Goal: Information Seeking & Learning: Find specific fact

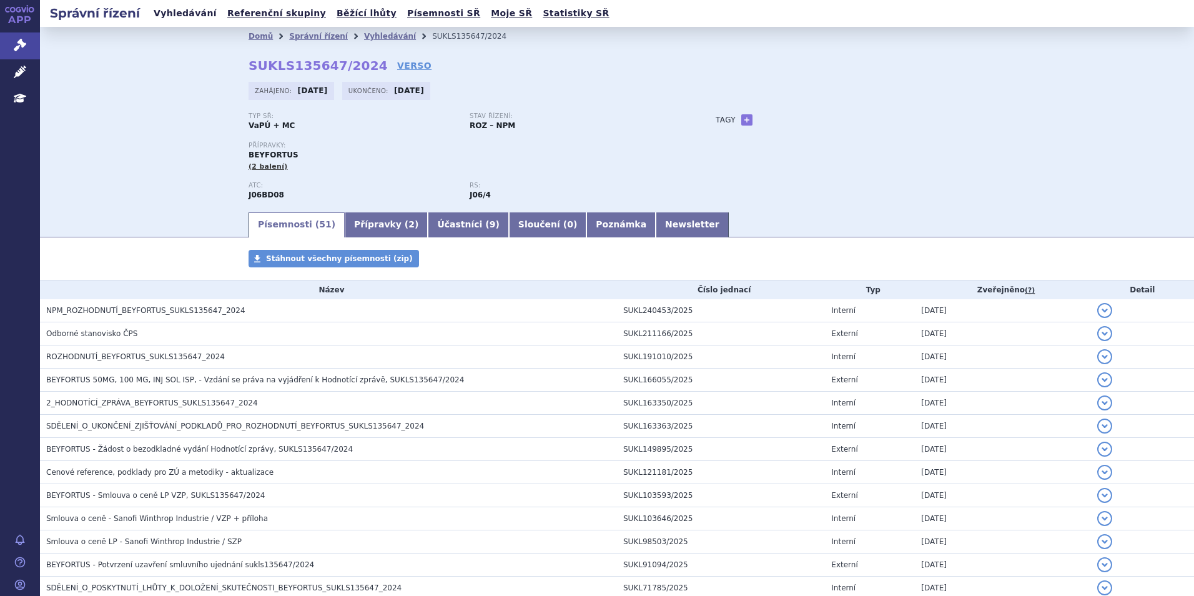
click at [192, 12] on link "Vyhledávání" at bounding box center [185, 13] width 71 height 17
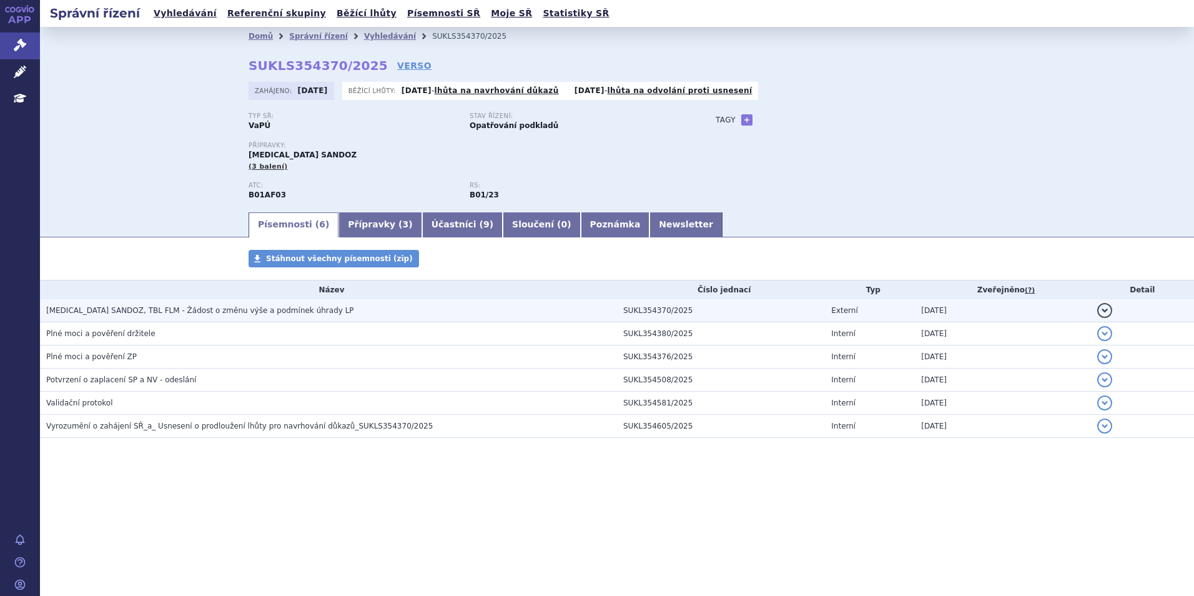
click at [175, 315] on span "[MEDICAL_DATA] SANDOZ, TBL FLM - Žádost o změnu výše a podmínek úhrady LP" at bounding box center [200, 310] width 308 height 9
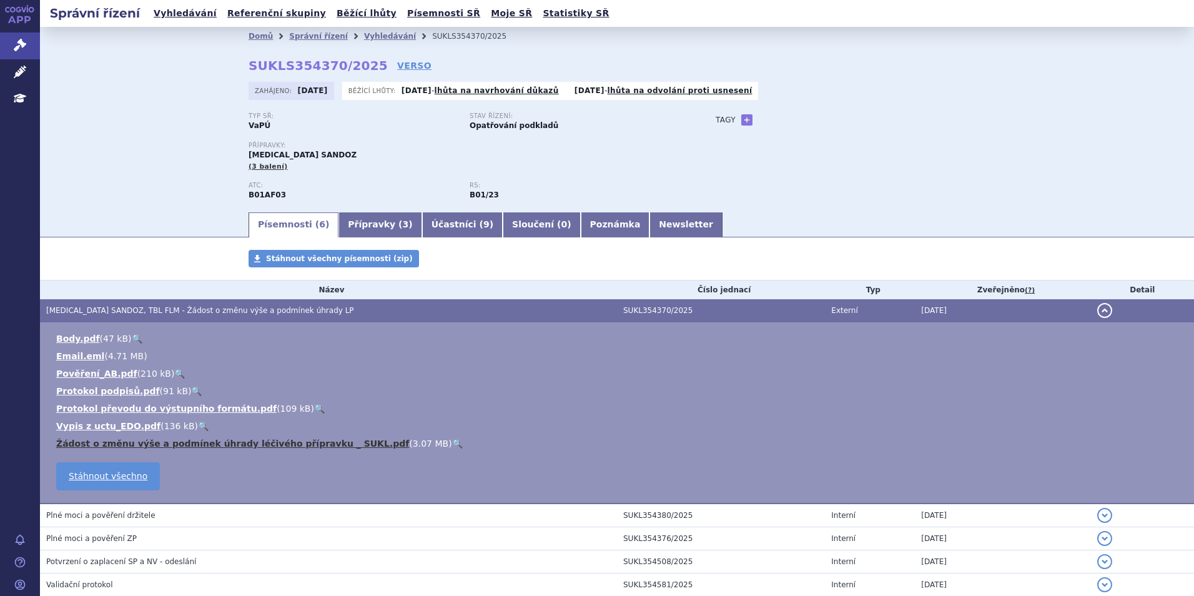
click at [226, 440] on link "Žádost o změnu výše a podmínek úhrady léčivého přípravku _ SUKL.pdf" at bounding box center [232, 444] width 353 height 10
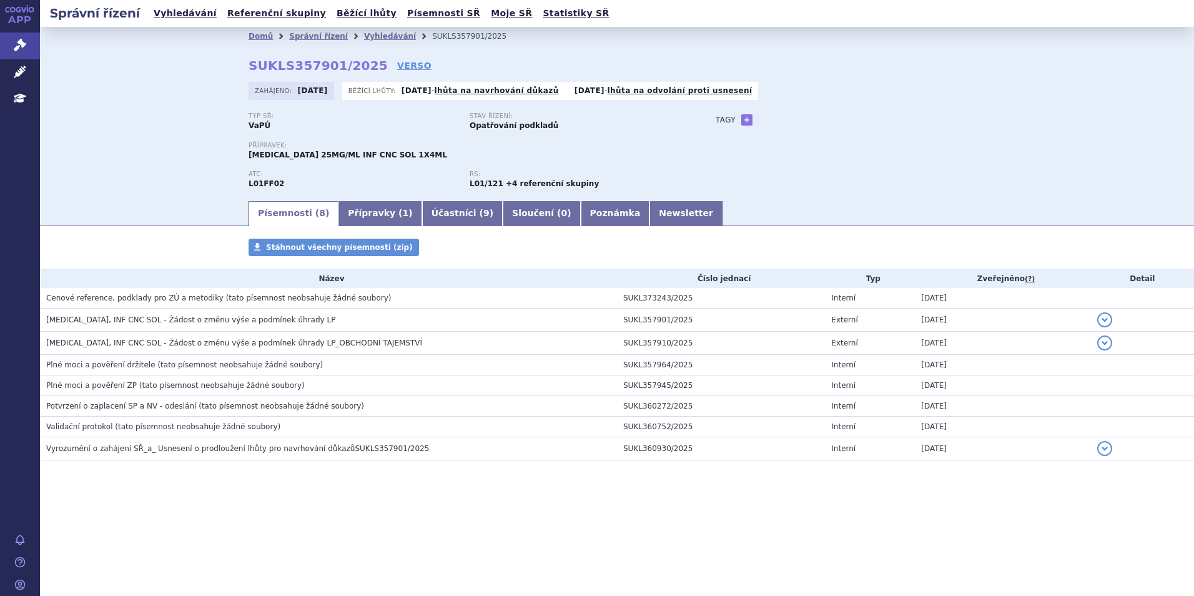
click at [279, 406] on span "(tato písemnost neobsahuje žádné soubory)" at bounding box center [282, 406] width 166 height 9
click at [107, 404] on span "Potvrzení o zaplacení SP a NV - odeslání" at bounding box center [121, 406] width 150 height 9
click at [260, 299] on span "(tato písemnost neobsahuje žádné soubory)" at bounding box center [309, 298] width 166 height 9
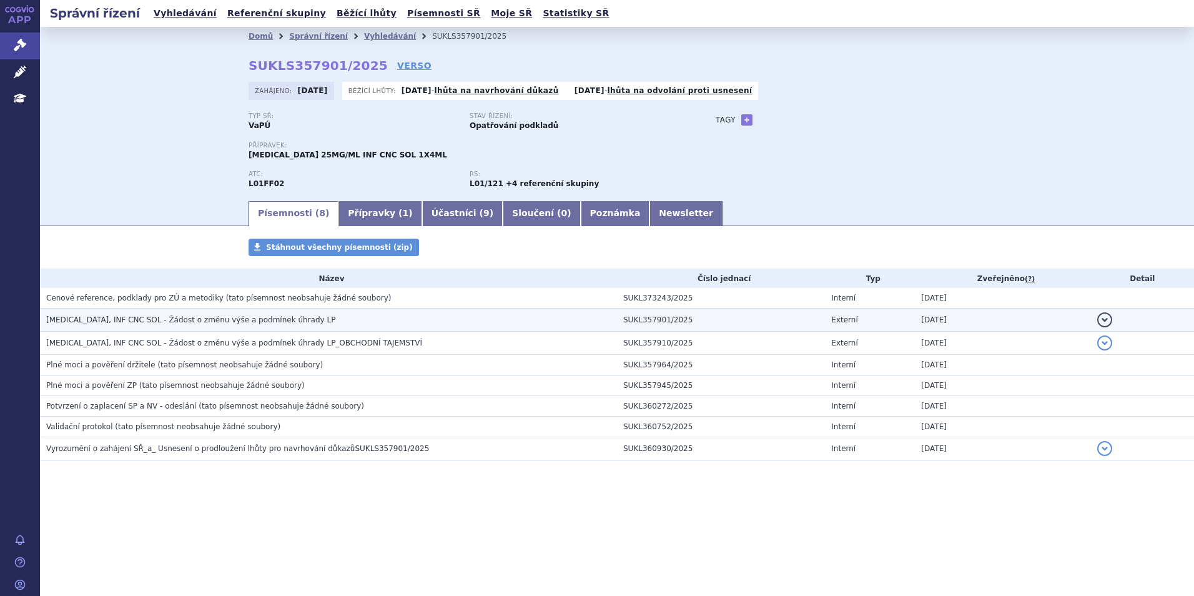
click at [254, 317] on span "KEYTRUDA, INF CNC SOL - Žádost o změnu výše a podmínek úhrady LP" at bounding box center [190, 319] width 289 height 9
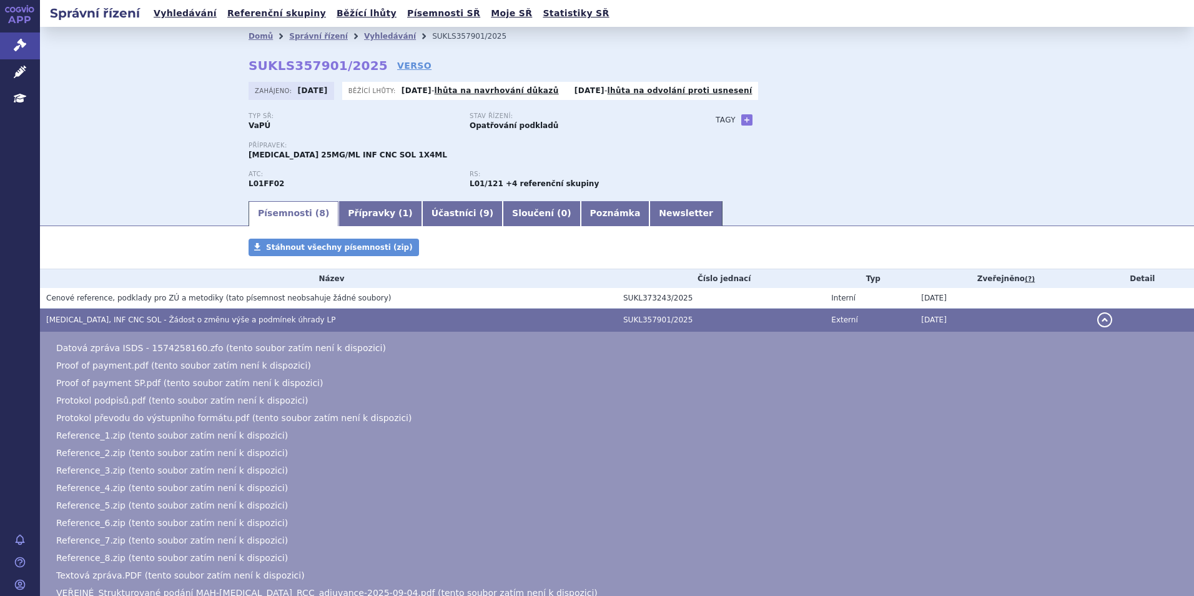
click at [376, 78] on div "Domů Správní řízení Vyhledávání SUKLS357901/2025 SUKLS357901/2025 VERSO Zahájen…" at bounding box center [617, 123] width 787 height 154
click at [397, 68] on link "VERSO" at bounding box center [414, 65] width 34 height 12
click at [361, 63] on div "Domů Správní řízení Vyhledávání SUKLS357901/2025 SUKLS357901/2025 VERSO Zahájen…" at bounding box center [617, 123] width 787 height 154
drag, startPoint x: 359, startPoint y: 67, endPoint x: 244, endPoint y: 66, distance: 115.6
click at [249, 66] on strong "SUKLS357901/2025" at bounding box center [318, 65] width 139 height 15
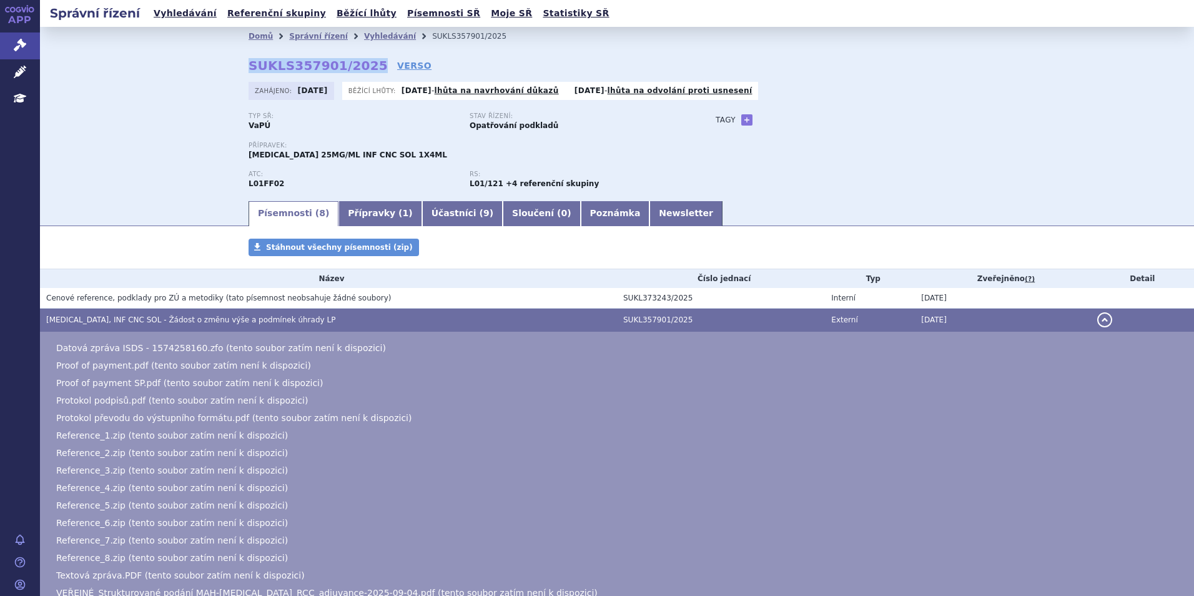
copy strong "SUKLS357901/2025"
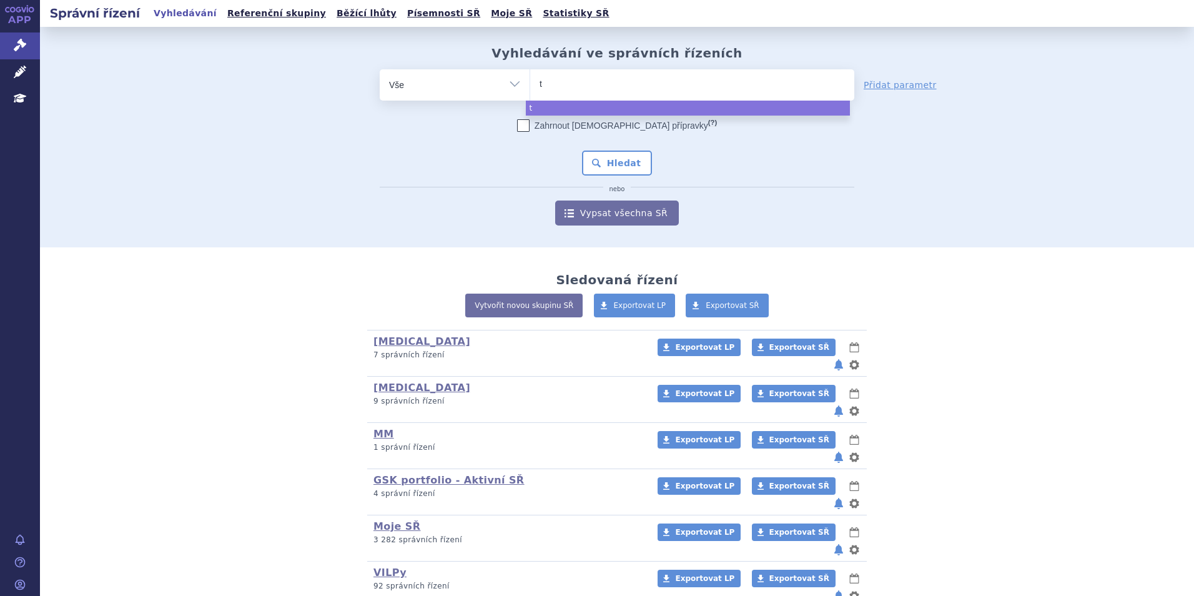
type input "ta"
type input "talv"
type input "talvef"
type input "talvefy"
type input "talvef"
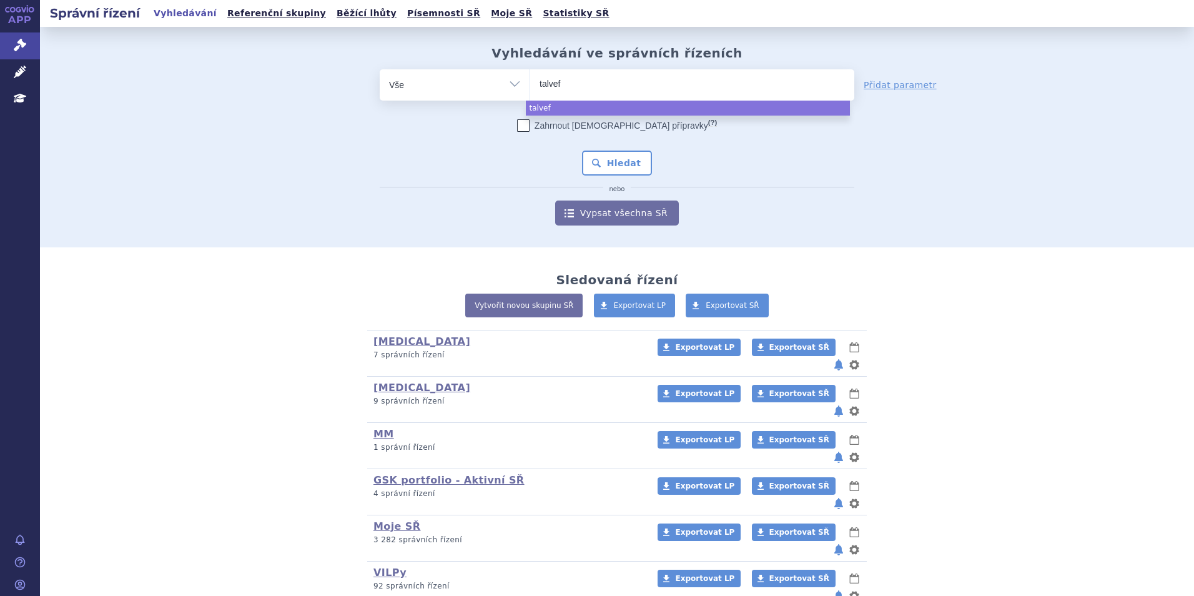
type input "talve"
type input "talvey"
select select "talvey"
click at [615, 156] on button "Hledat" at bounding box center [617, 163] width 71 height 25
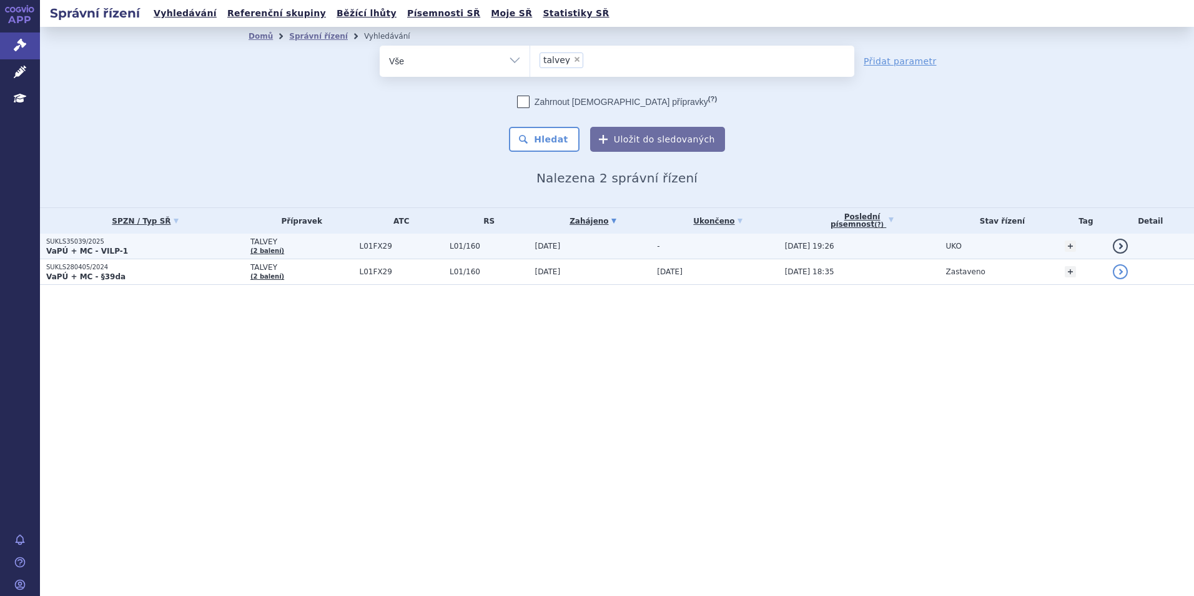
click at [84, 244] on p "SUKLS35039/2025" at bounding box center [145, 241] width 198 height 9
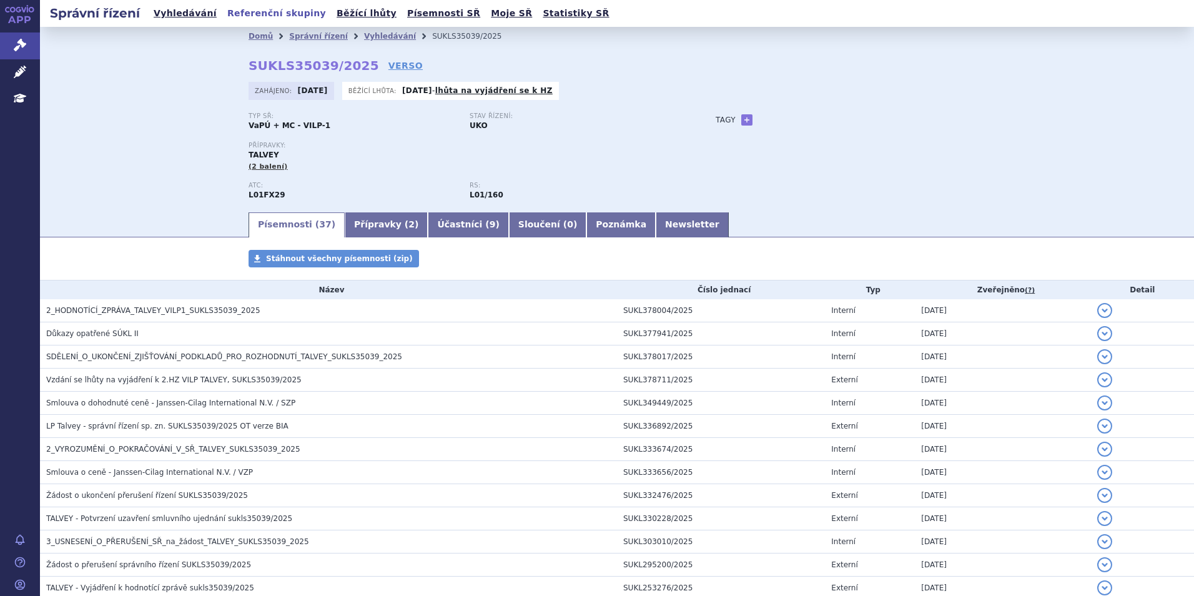
click at [255, 21] on link "Referenční skupiny" at bounding box center [277, 13] width 106 height 17
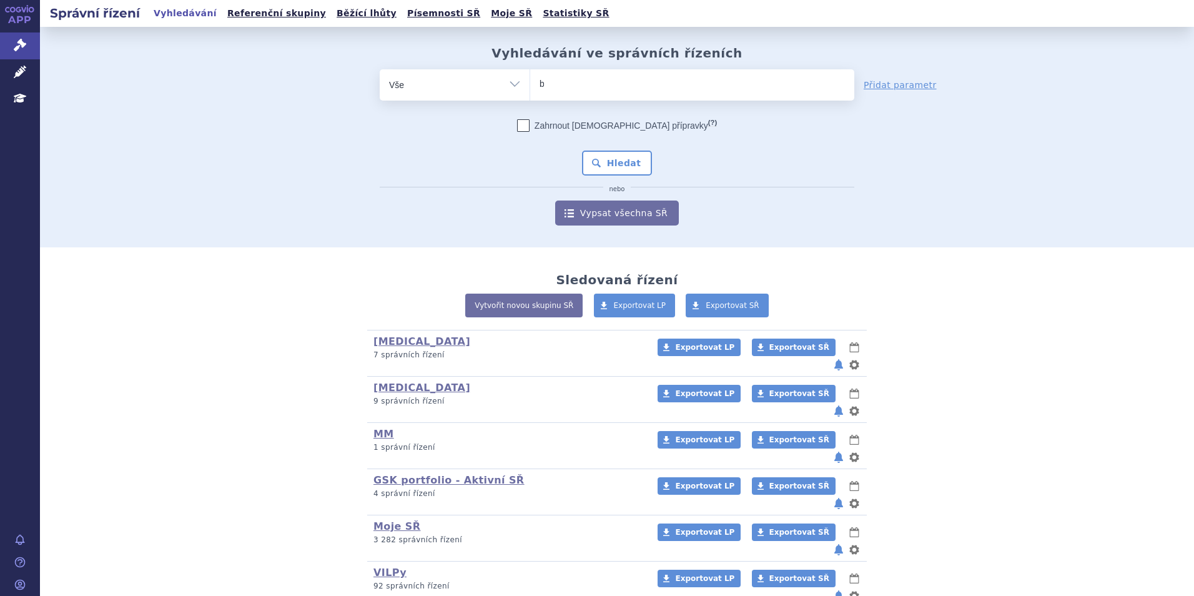
type input "be"
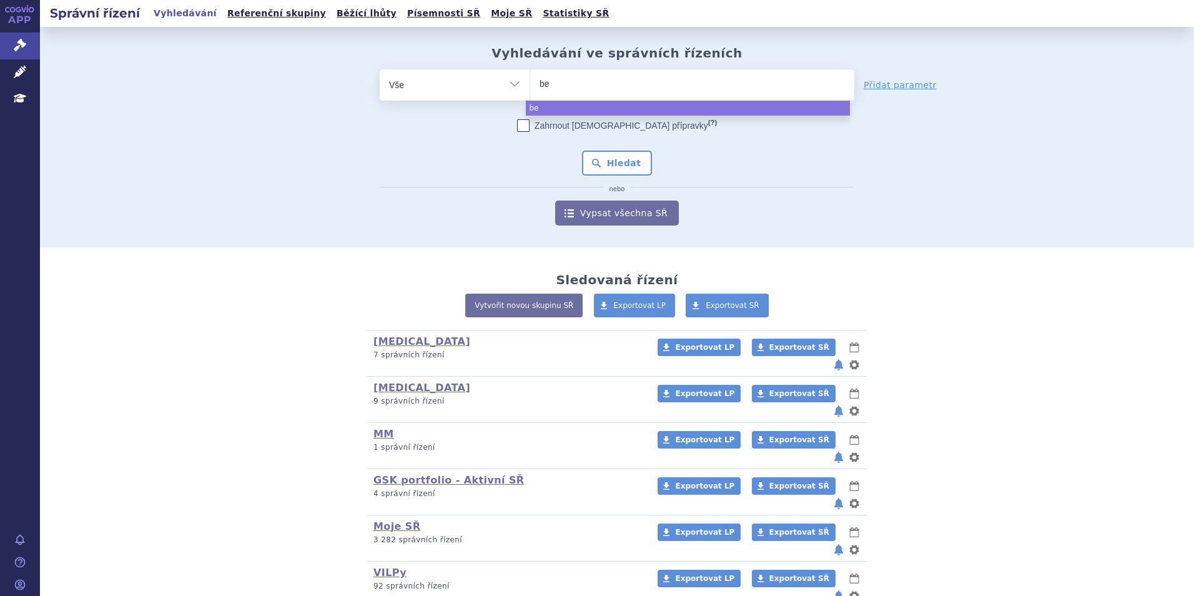
type input "bey"
type input "beyf"
type input "beyfor"
type input "beyfortu"
type input "beyfortus"
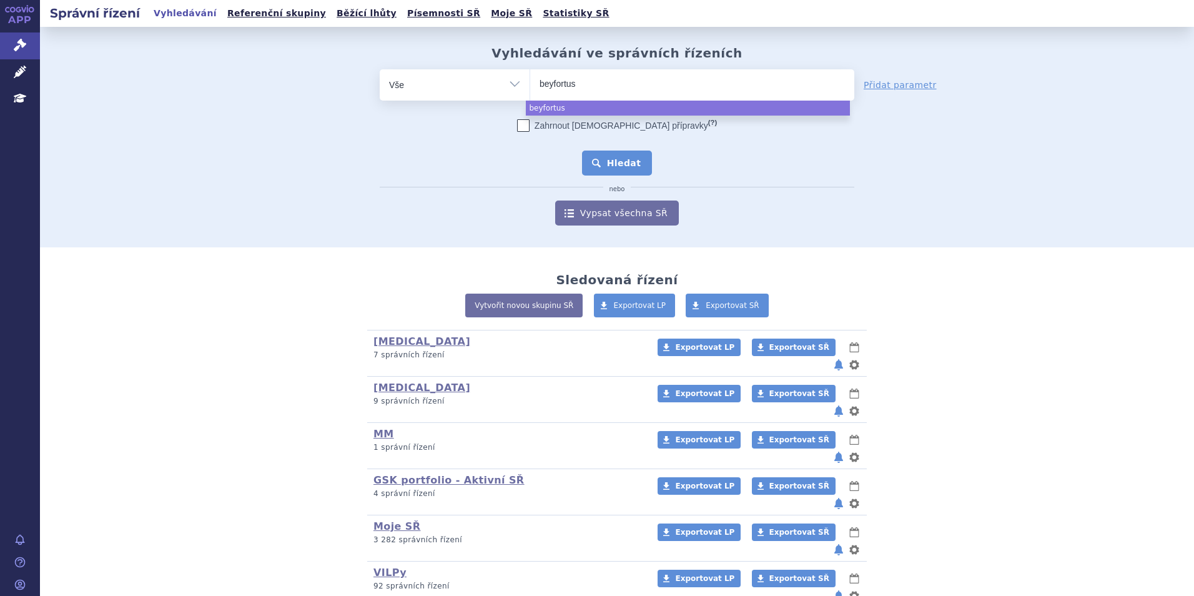
select select "beyfortus"
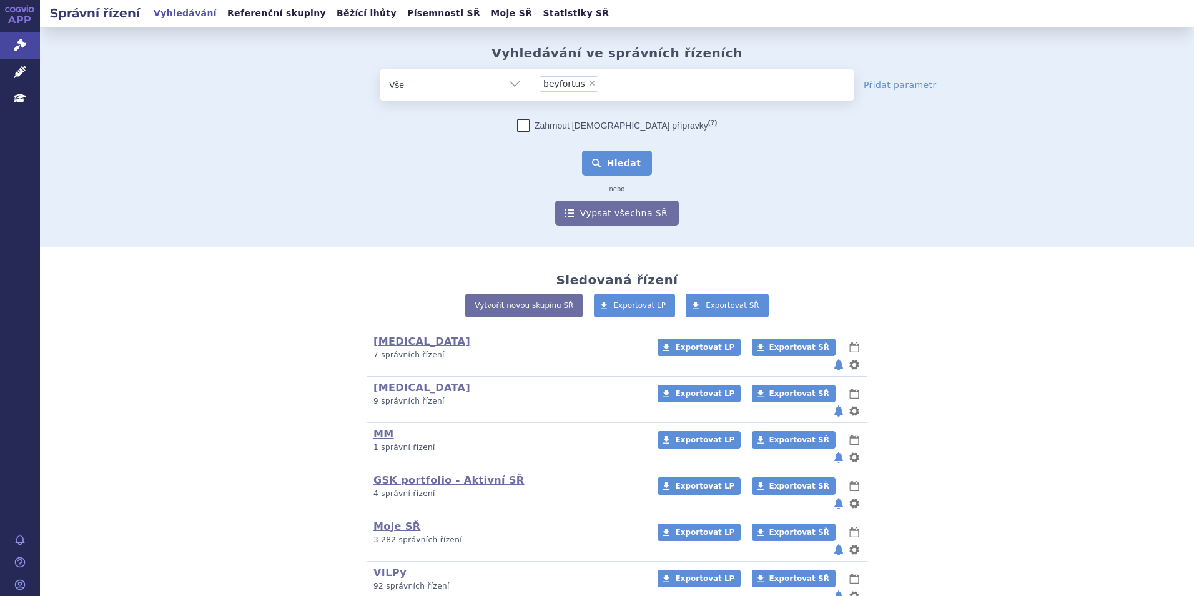
click at [633, 161] on button "Hledat" at bounding box center [617, 163] width 71 height 25
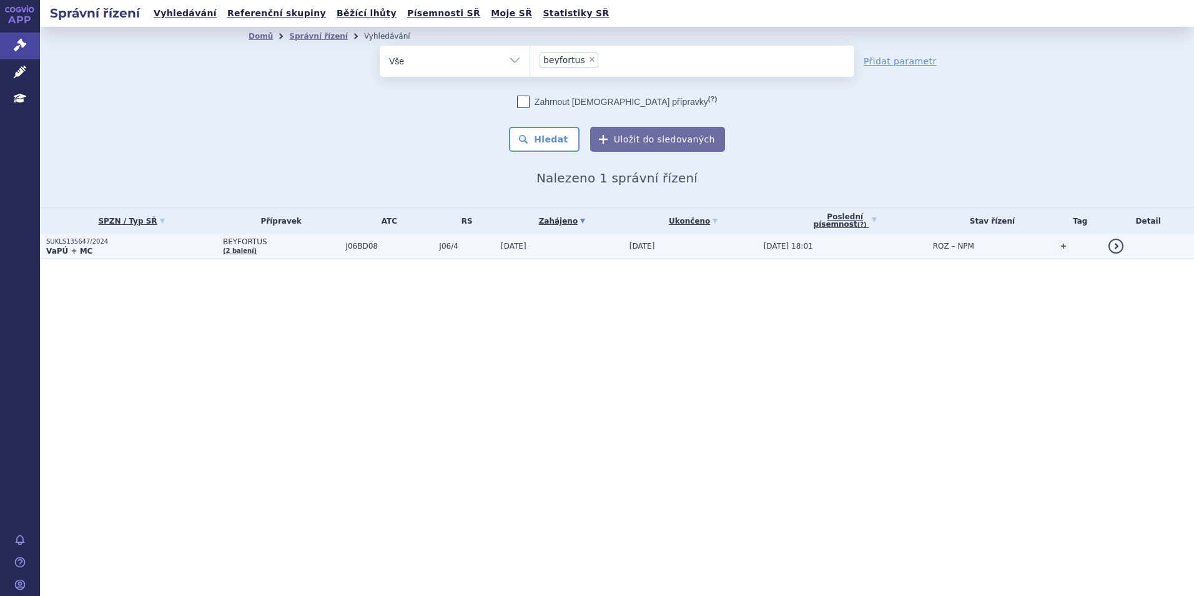
click at [244, 247] on link "(2 balení)" at bounding box center [240, 250] width 34 height 7
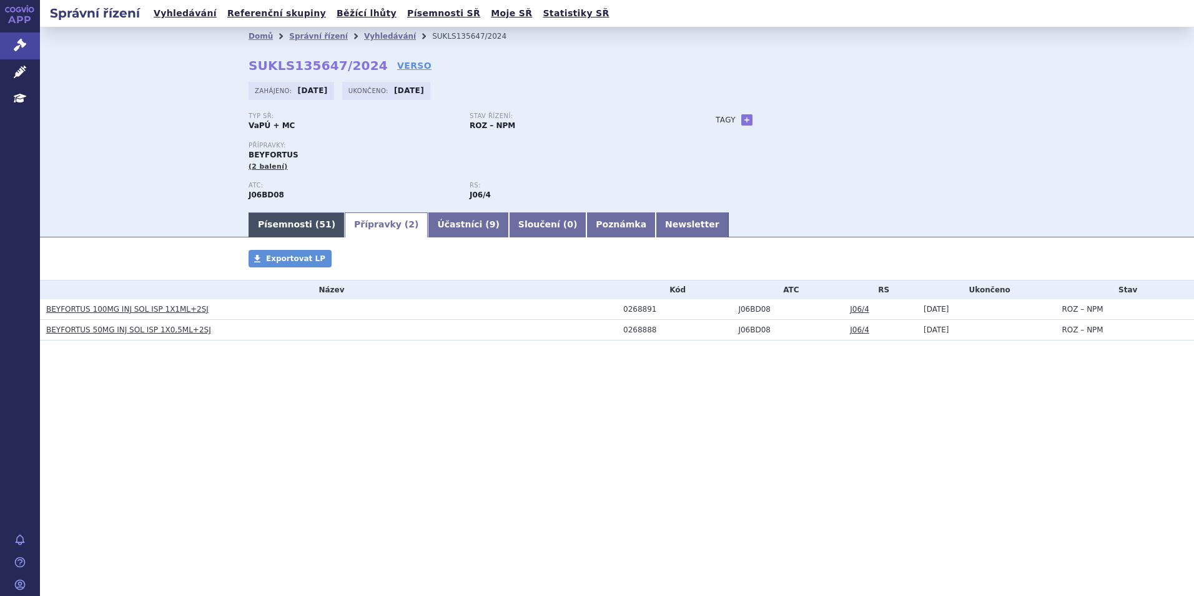
click at [287, 223] on link "Písemnosti ( 51 )" at bounding box center [297, 224] width 96 height 25
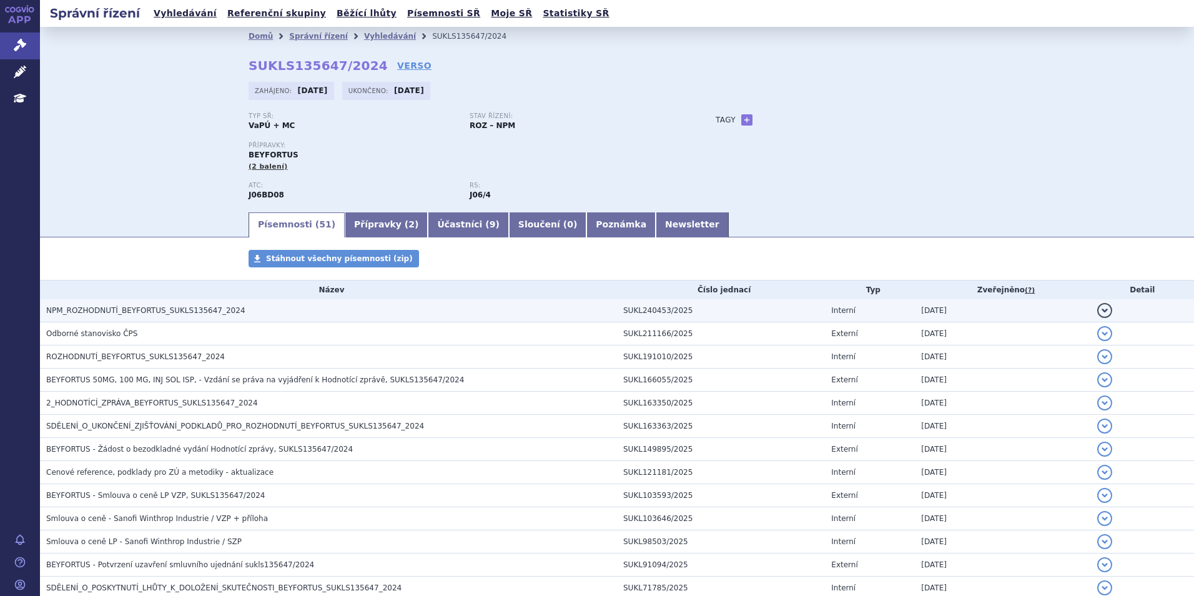
click at [177, 315] on span "NPM_ROZHODNUTÍ_BEYFORTUS_SUKLS135647_2024" at bounding box center [145, 310] width 199 height 9
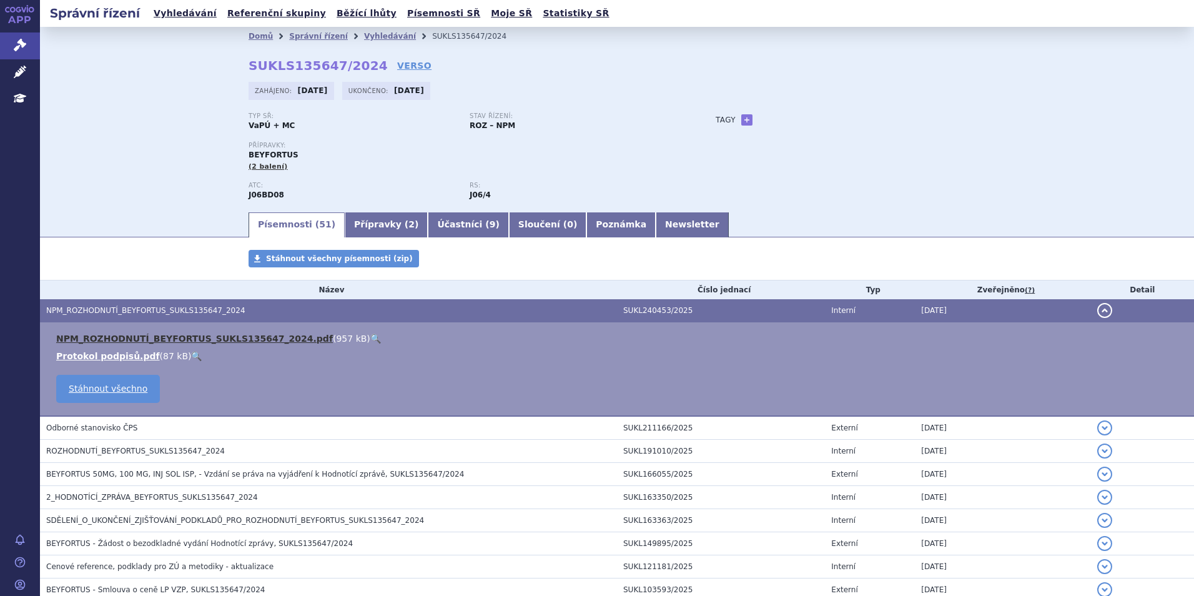
click at [199, 339] on link "NPM_ROZHODNUTÍ_BEYFORTUS_SUKLS135647_2024.pdf" at bounding box center [194, 339] width 277 height 10
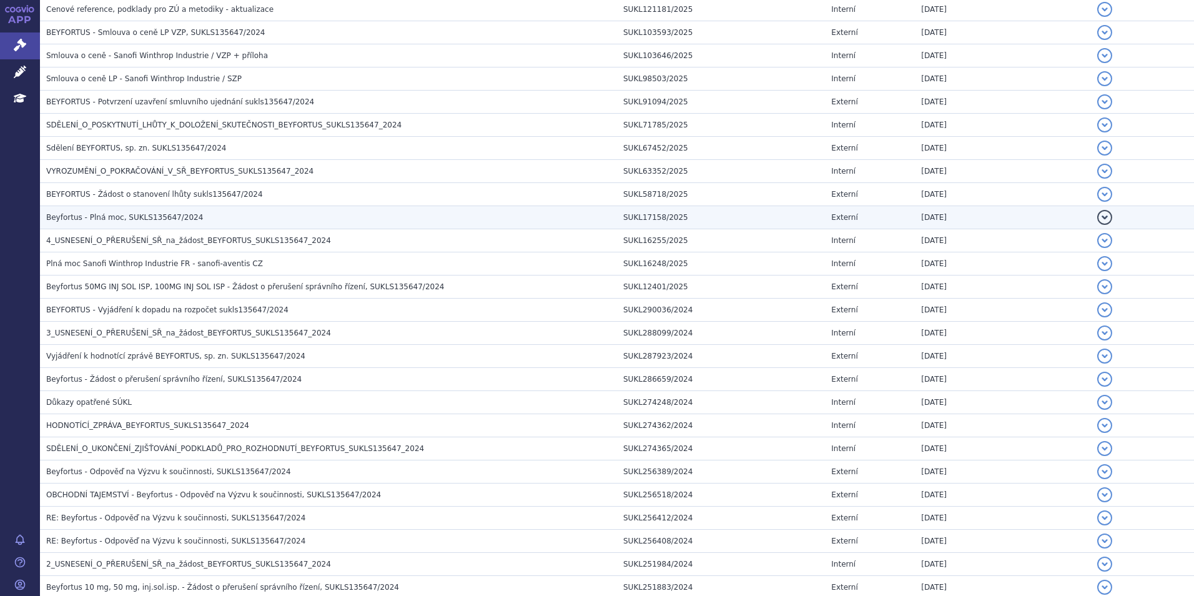
scroll to position [562, 0]
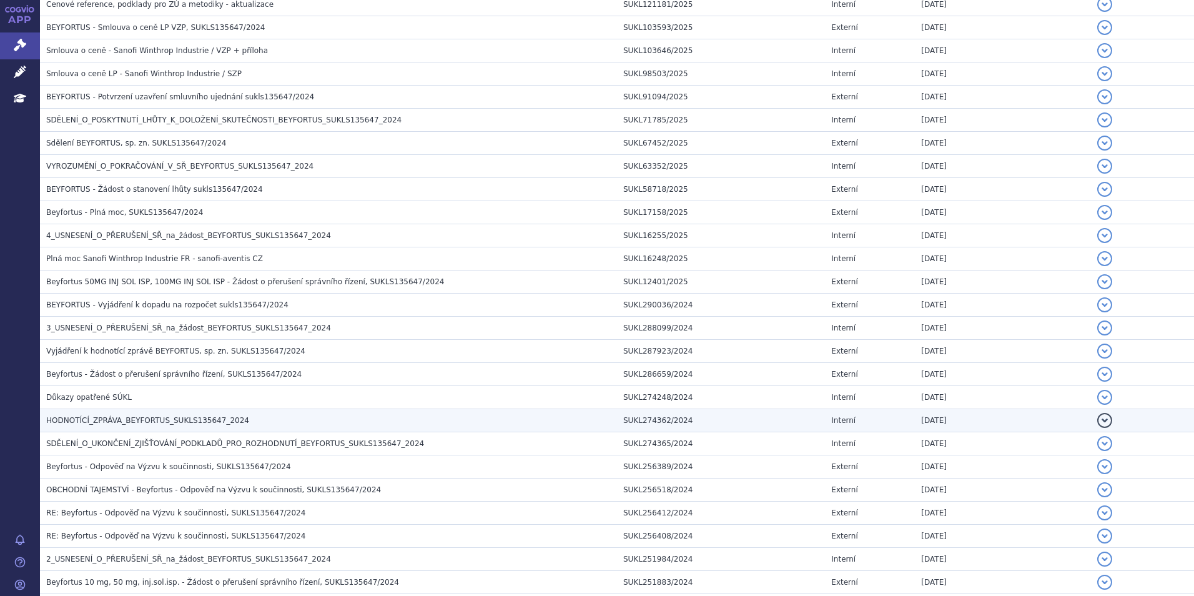
click at [141, 419] on span "HODNOTÍCÍ_ZPRÁVA_BEYFORTUS_SUKLS135647_2024" at bounding box center [147, 420] width 203 height 9
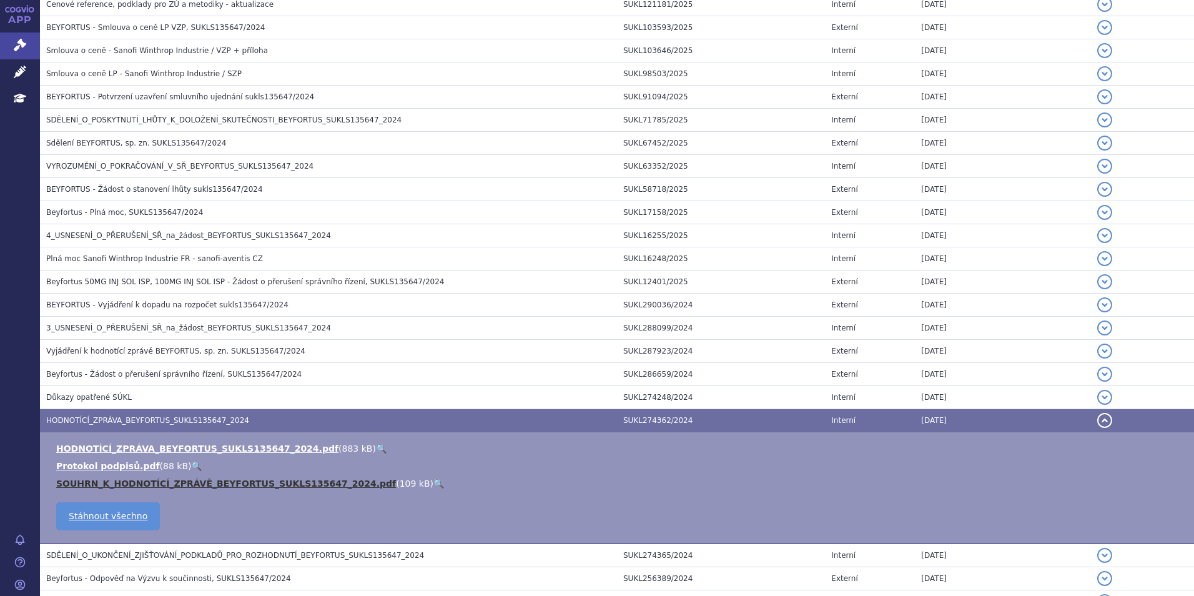
click at [139, 480] on link "SOUHRN_K_HODNOTÍCÍ_ZPRÁVĚ_BEYFORTUS_SUKLS135647_2024.pdf" at bounding box center [226, 483] width 340 height 10
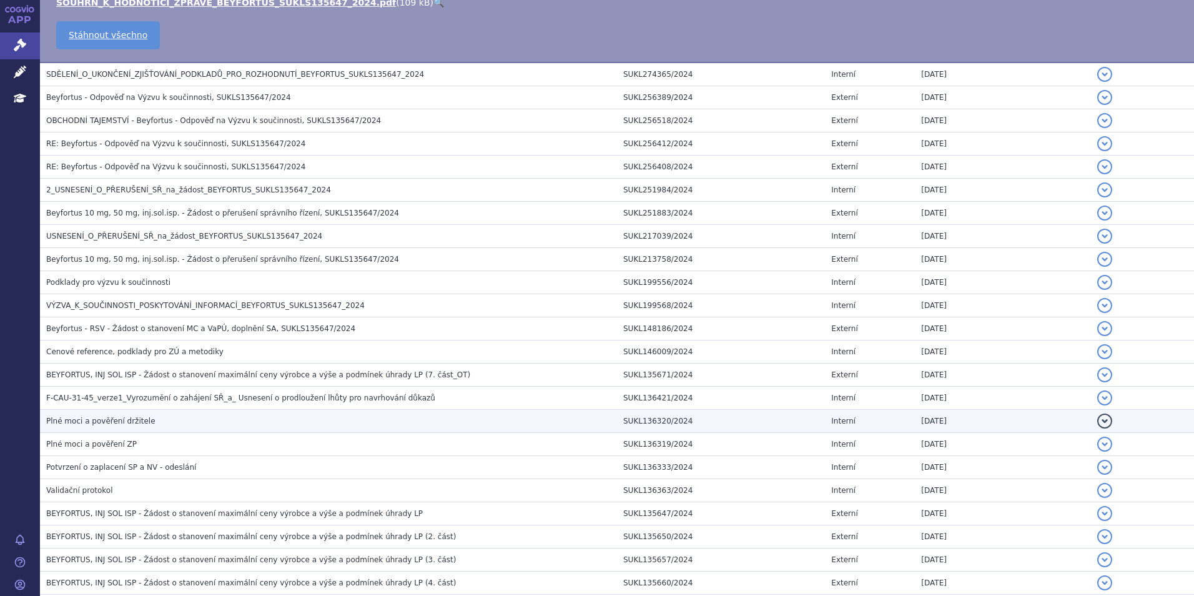
scroll to position [944, 0]
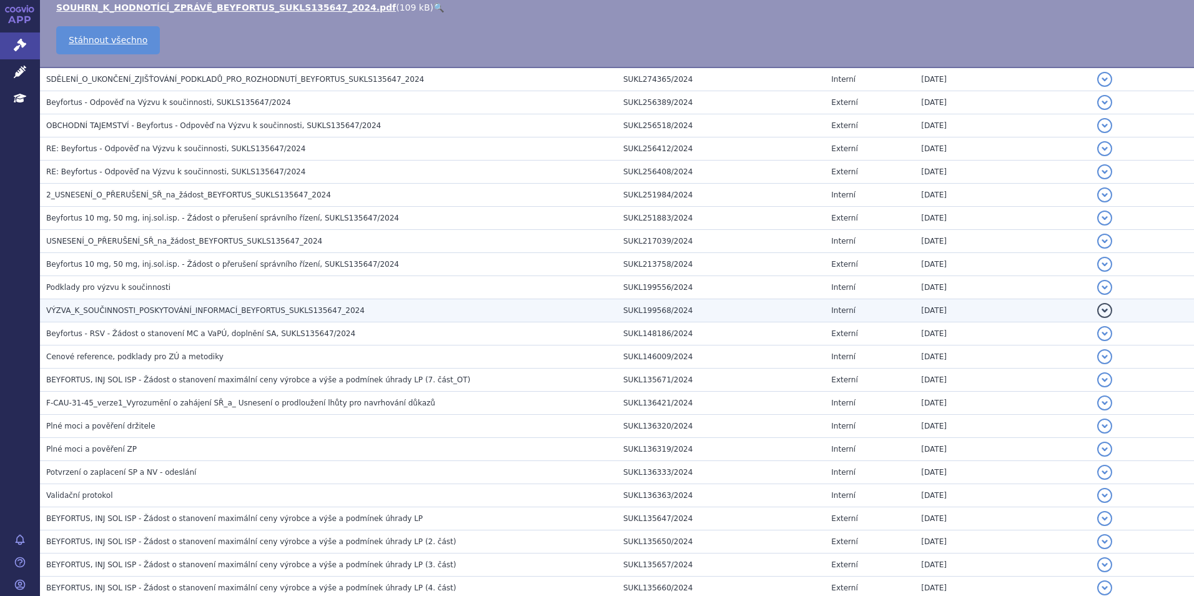
click at [189, 316] on h3 "VÝZVA_K_SOUČINNOSTI_POSKYTOVÁNÍ_INFORMACÍ_BEYFORTUS_SUKLS135647_2024" at bounding box center [331, 310] width 571 height 12
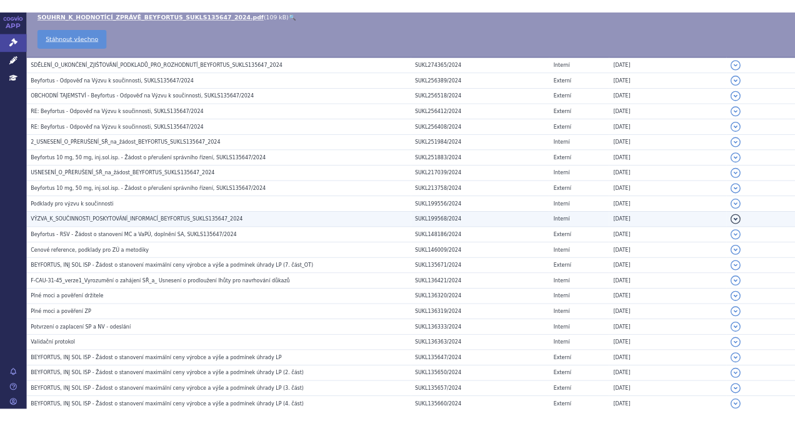
scroll to position [833, 0]
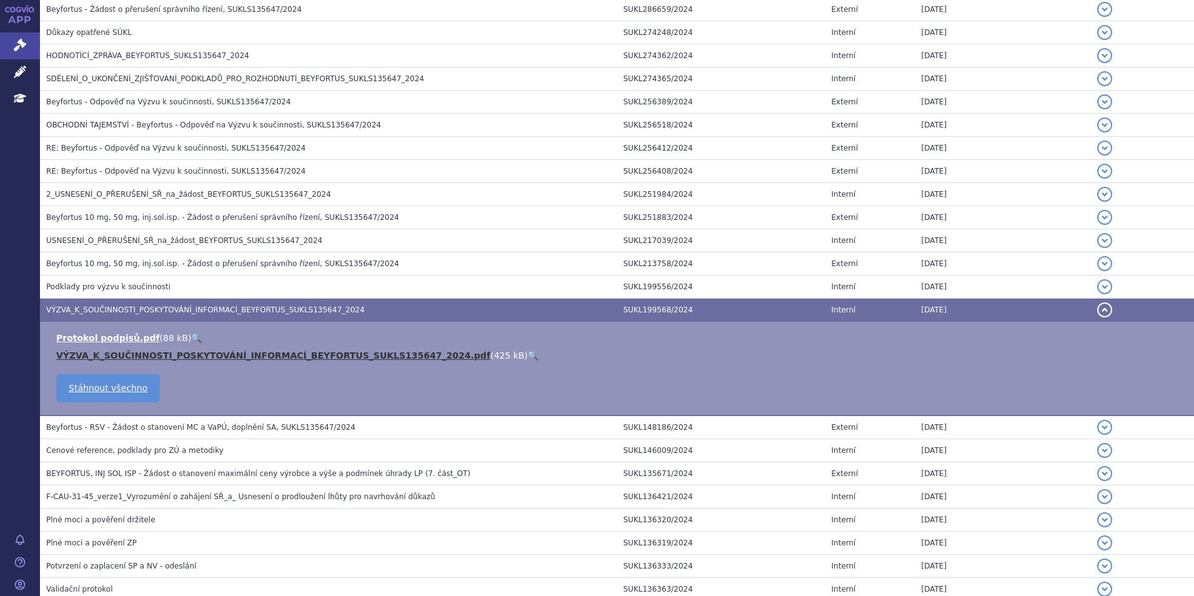
click at [169, 354] on link "VÝZVA_K_SOUČINNOSTI_POSKYTOVÁNÍ_INFORMACÍ_BEYFORTUS_SUKLS135647_2024.pdf" at bounding box center [273, 355] width 434 height 10
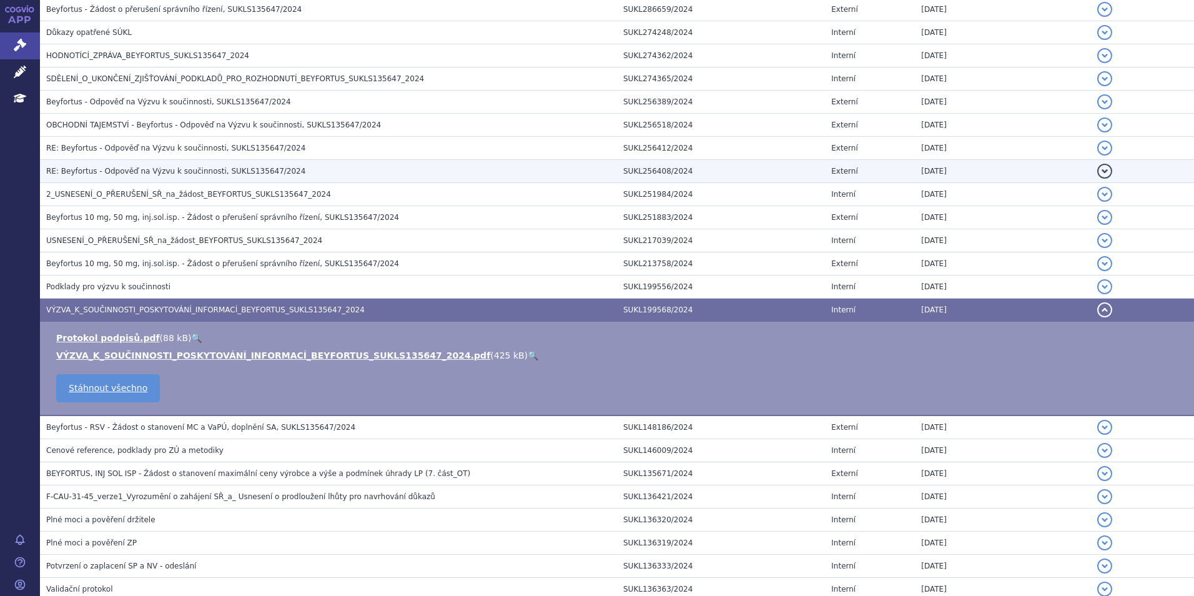
click at [153, 172] on span "RE: Beyfortus - Odpověď na Výzvu k součinnosti, SUKLS135647/2024" at bounding box center [175, 171] width 259 height 9
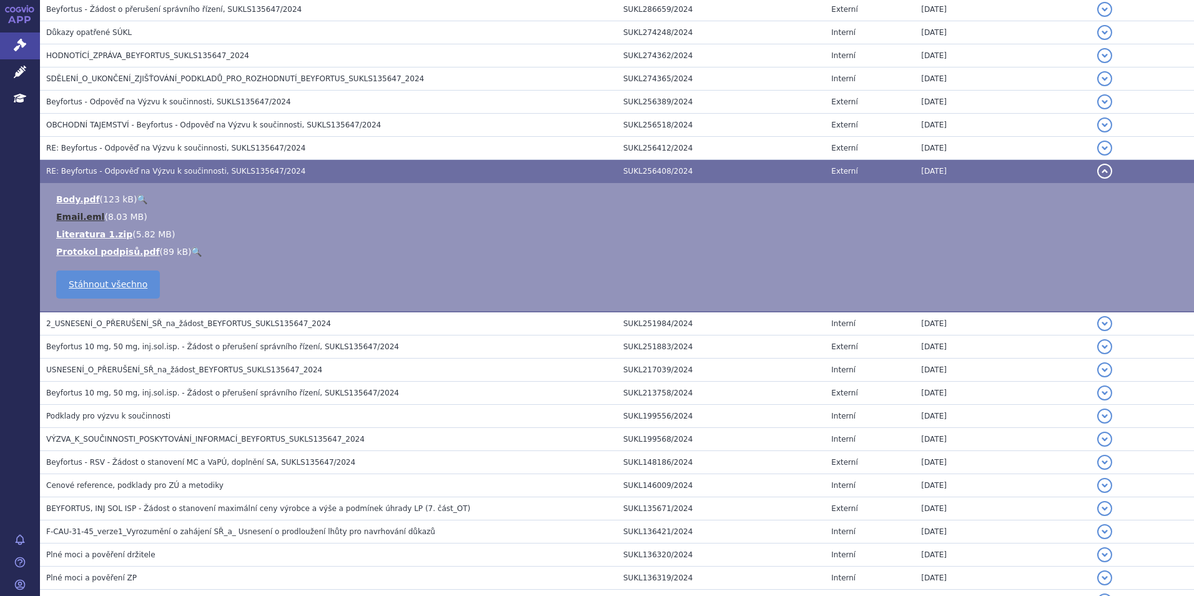
click at [77, 212] on link "Email.eml" at bounding box center [80, 217] width 48 height 10
